Goal: Navigation & Orientation: Understand site structure

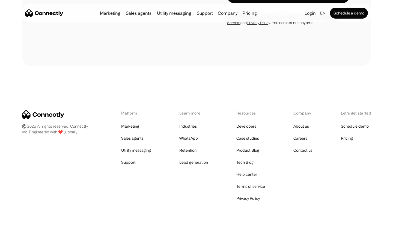
scroll to position [800, 0]
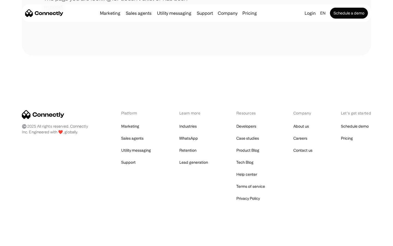
scroll to position [100, 0]
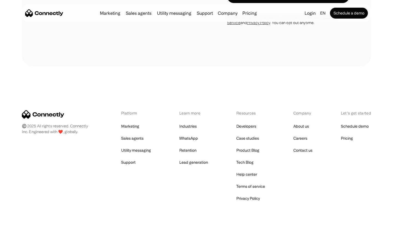
scroll to position [2141, 0]
